Goal: Information Seeking & Learning: Learn about a topic

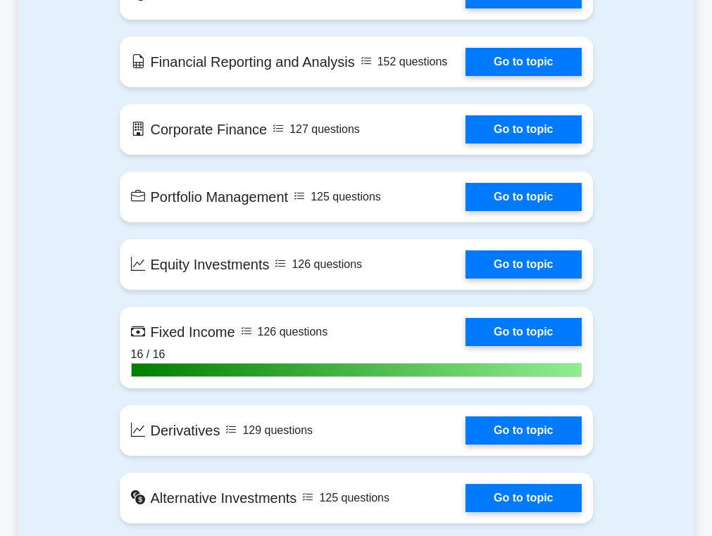
scroll to position [1138, 0]
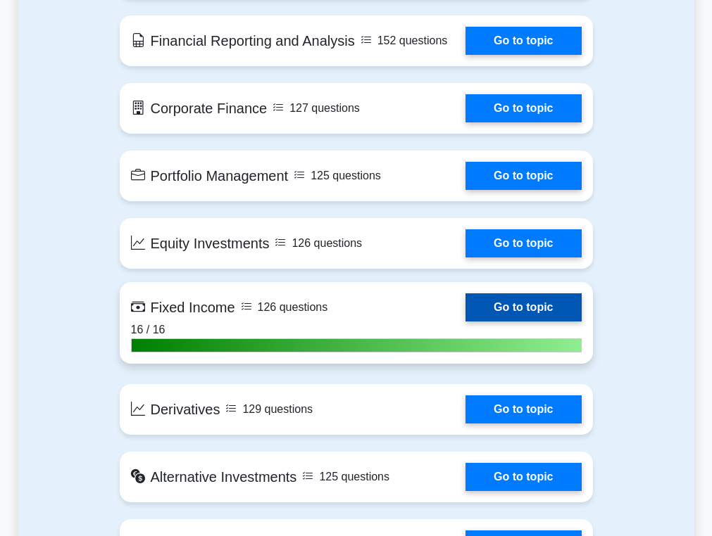
click at [496, 306] on link "Go to topic" at bounding box center [522, 308] width 115 height 28
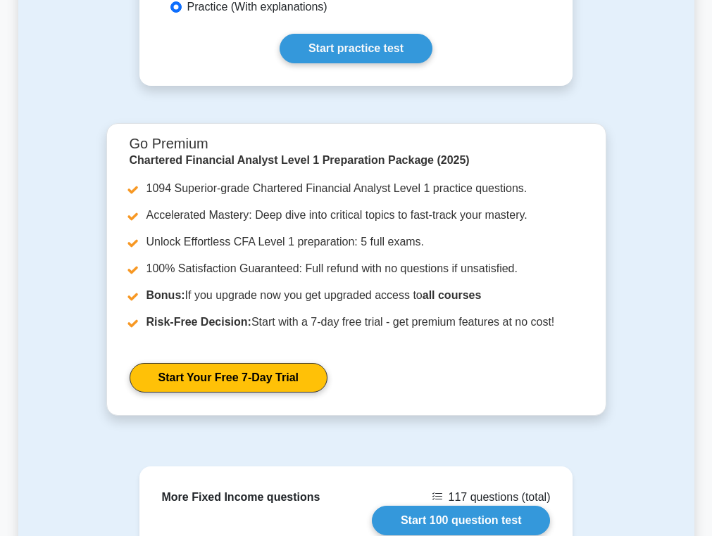
scroll to position [515, 0]
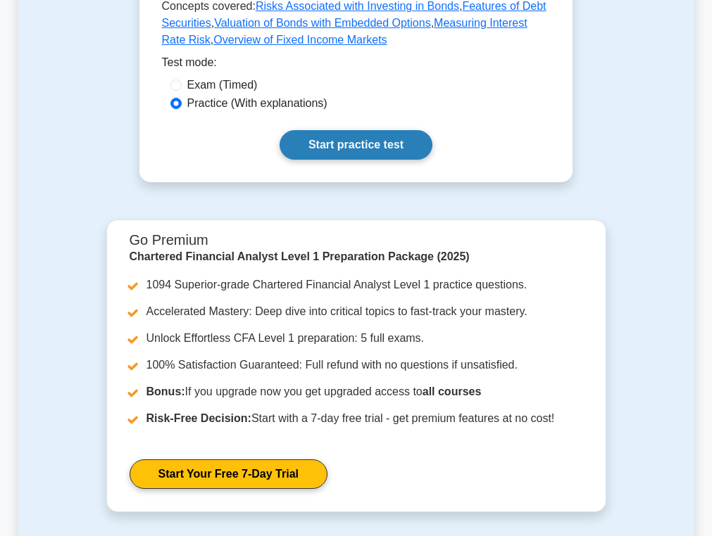
click at [382, 142] on link "Start practice test" at bounding box center [355, 145] width 153 height 30
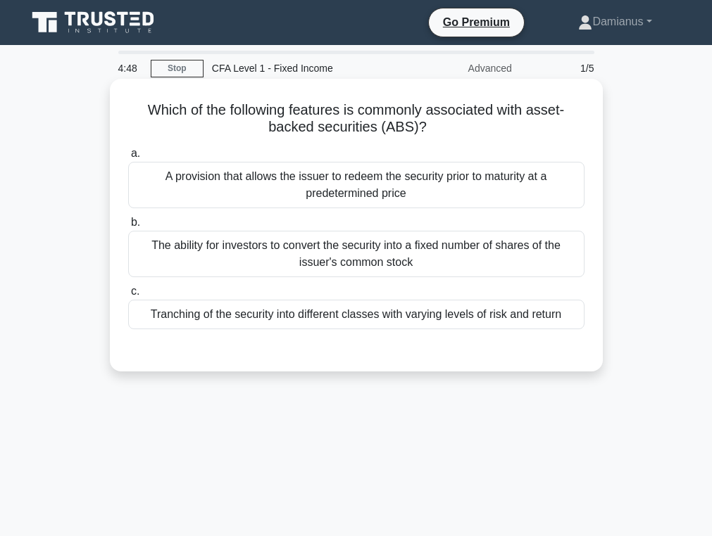
click at [442, 113] on h5 "Which of the following features is commonly associated with asset-backed securi…" at bounding box center [356, 118] width 459 height 35
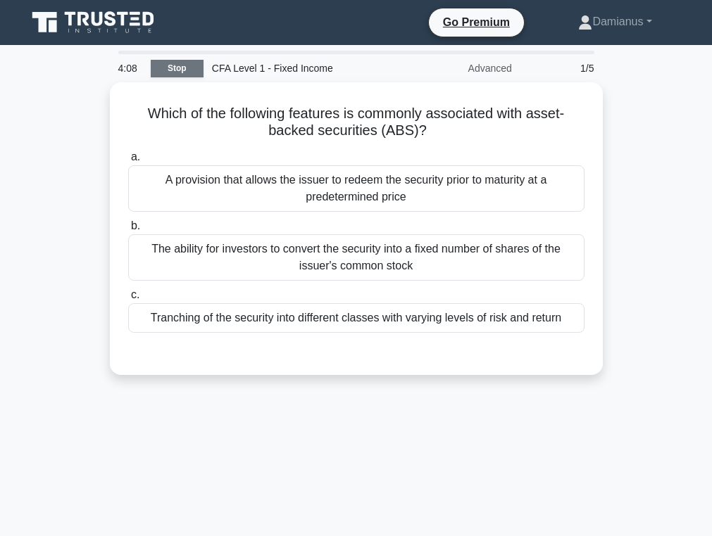
click at [172, 69] on link "Stop" at bounding box center [177, 69] width 53 height 18
